Goal: Task Accomplishment & Management: Complete application form

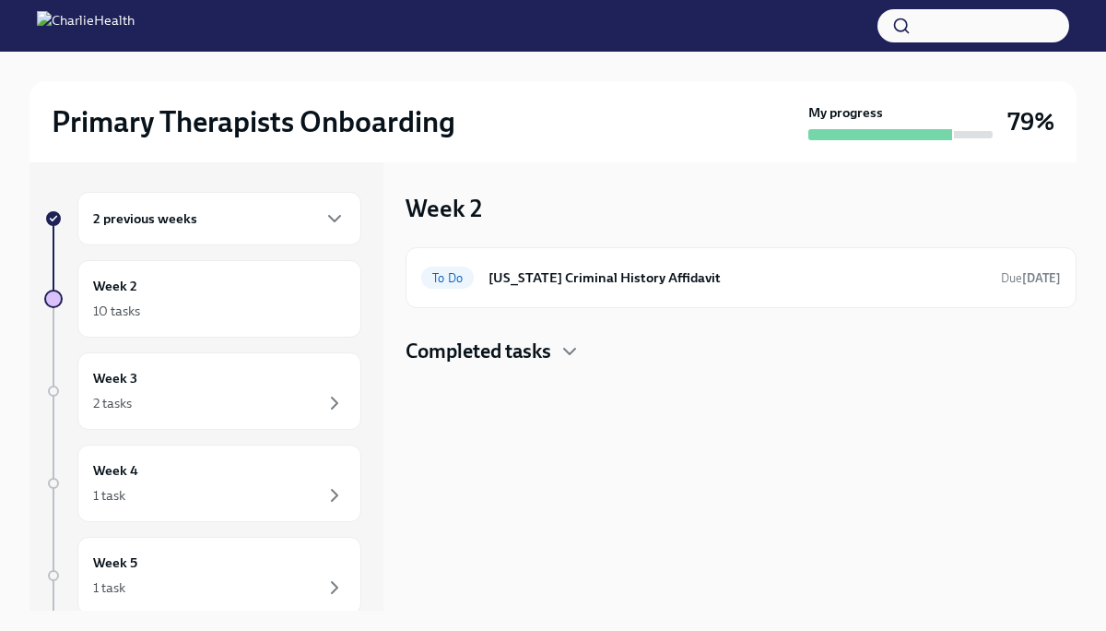
click at [511, 351] on h4 "Completed tasks" at bounding box center [479, 351] width 146 height 28
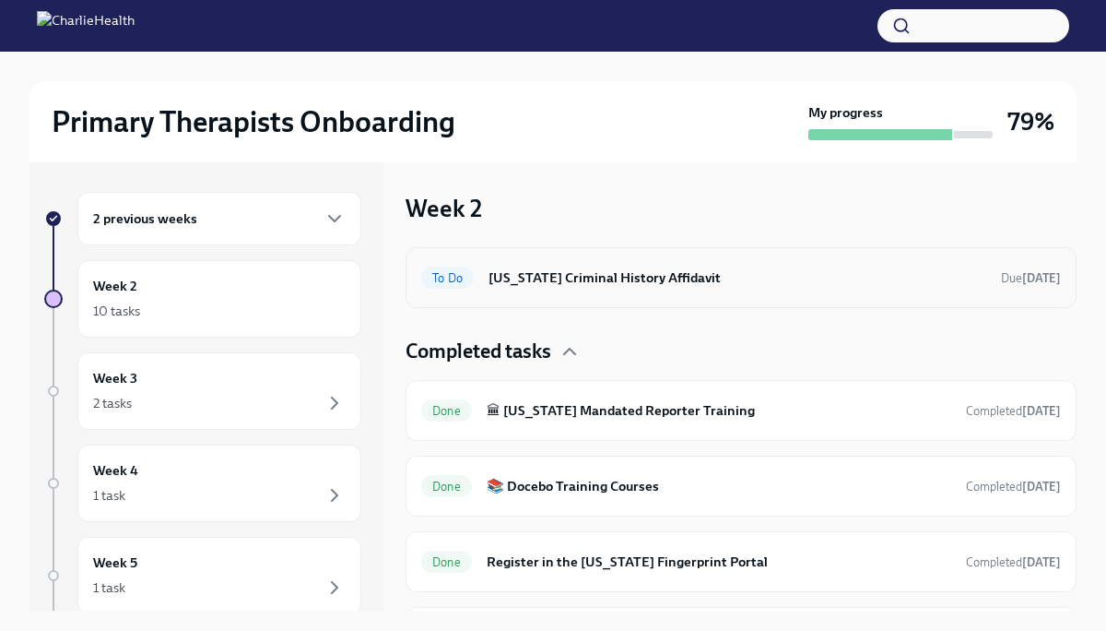
click at [578, 279] on h6 "[US_STATE] Criminal History Affidavit" at bounding box center [738, 277] width 498 height 20
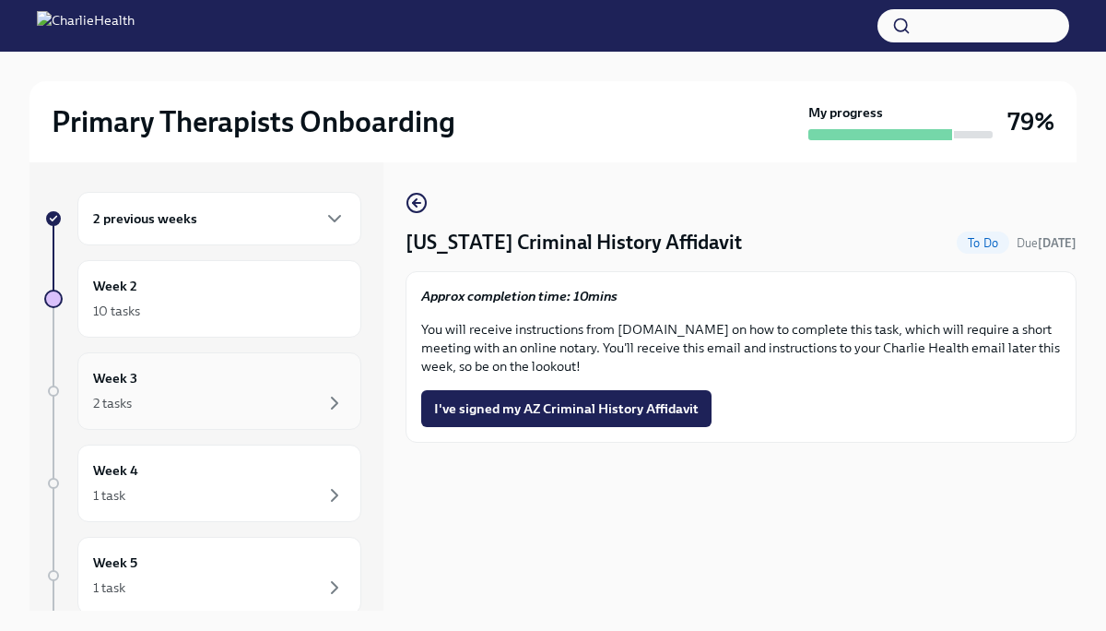
click at [276, 383] on div "Week 3 2 tasks" at bounding box center [219, 391] width 253 height 46
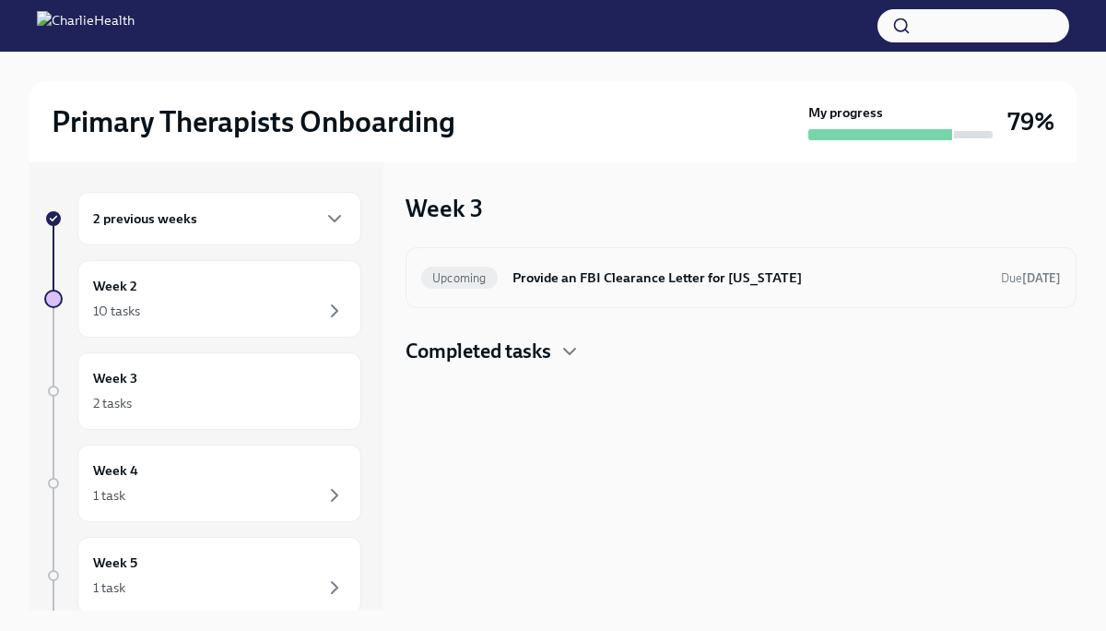
click at [626, 277] on h6 "Provide an FBI Clearance Letter for Pennsylvania" at bounding box center [750, 277] width 474 height 20
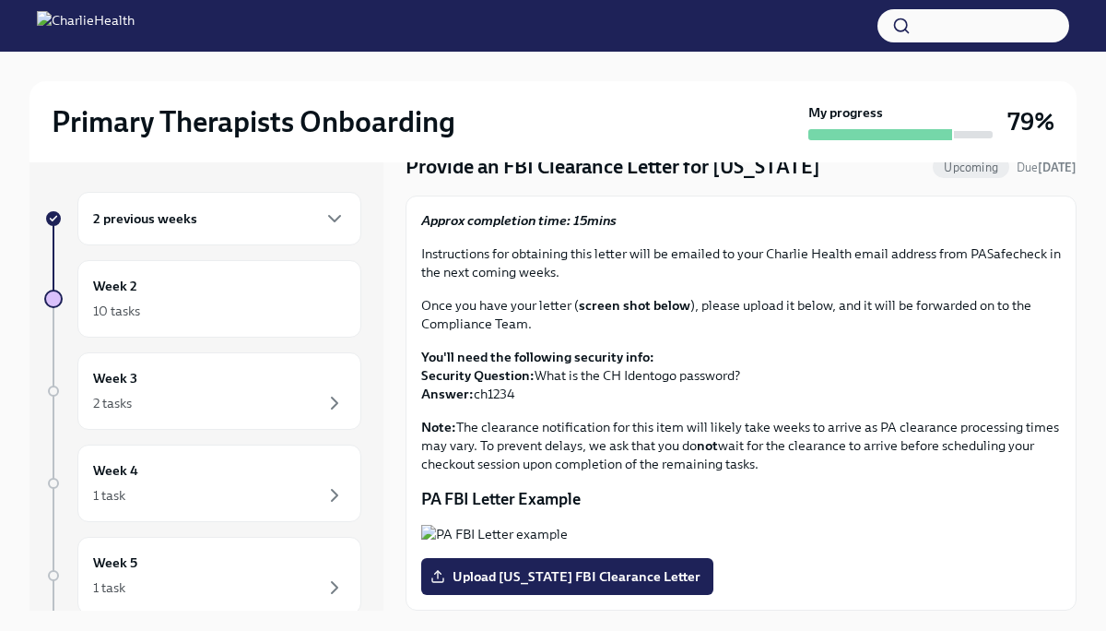
scroll to position [270, 0]
click at [664, 525] on button "Zoom image" at bounding box center [741, 534] width 640 height 18
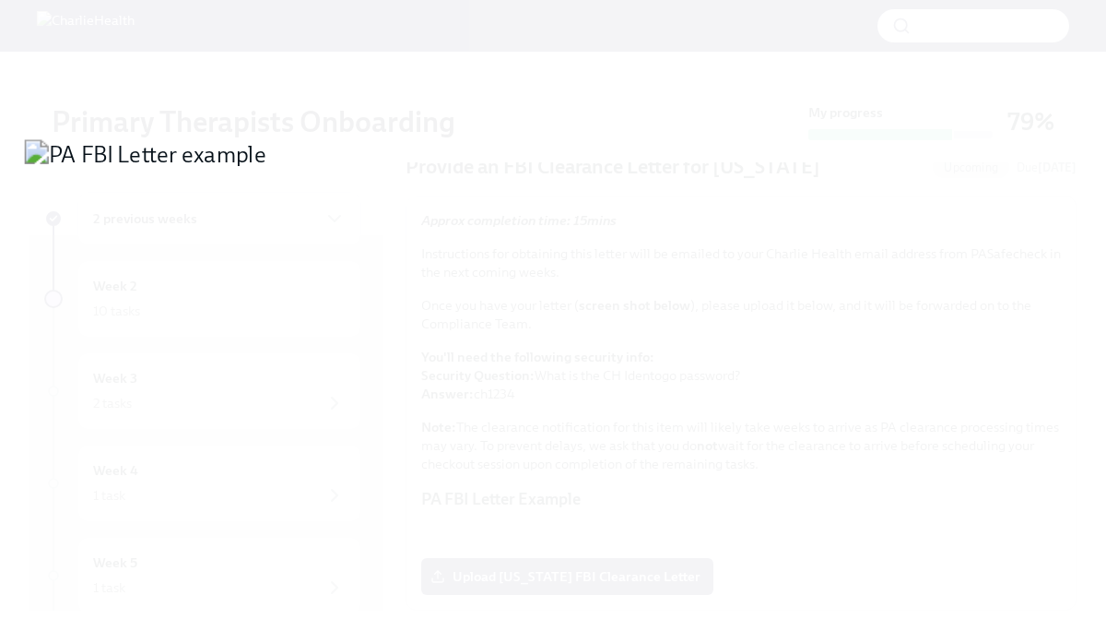
click at [671, 351] on button "Unzoom image" at bounding box center [553, 315] width 1106 height 631
